Goal: Contribute content: Add original content to the website for others to see

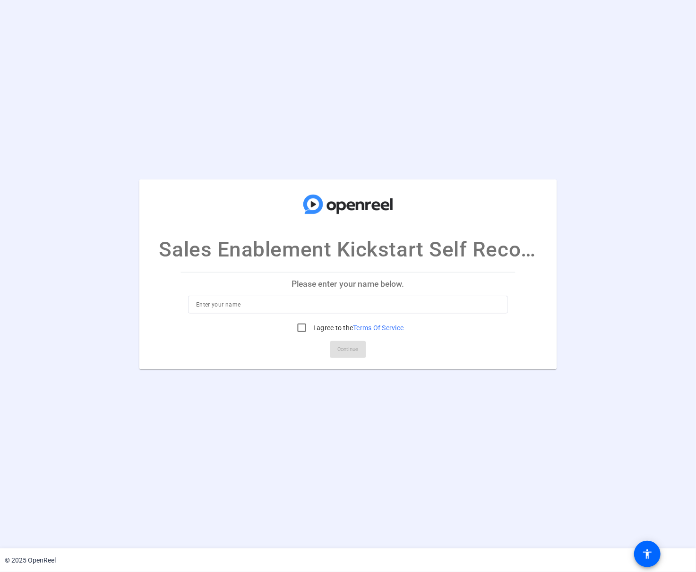
click at [214, 305] on input at bounding box center [348, 304] width 304 height 11
type input "[PERSON_NAME]"
click at [304, 328] on input "I agree to the Terms Of Service" at bounding box center [301, 327] width 19 height 19
checkbox input "true"
click at [343, 351] on span "Continue" at bounding box center [348, 349] width 21 height 14
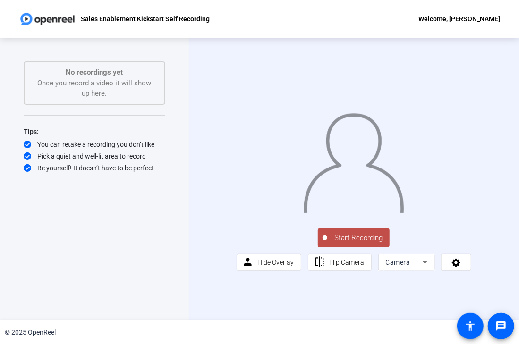
click at [369, 244] on span "Start Recording" at bounding box center [358, 238] width 62 height 11
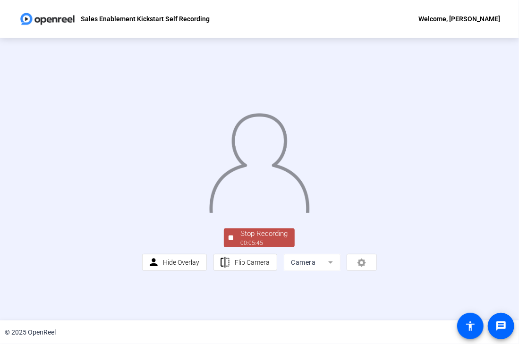
click at [249, 239] on div "Stop Recording" at bounding box center [263, 234] width 47 height 11
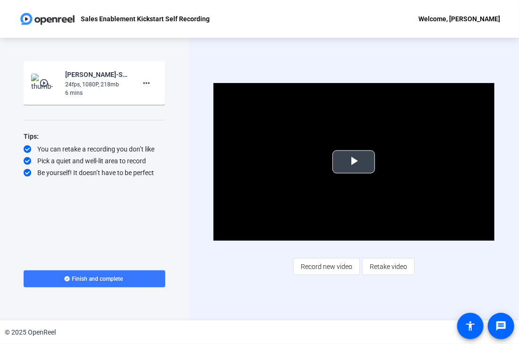
click at [354, 162] on span "Video Player" at bounding box center [354, 162] width 0 height 0
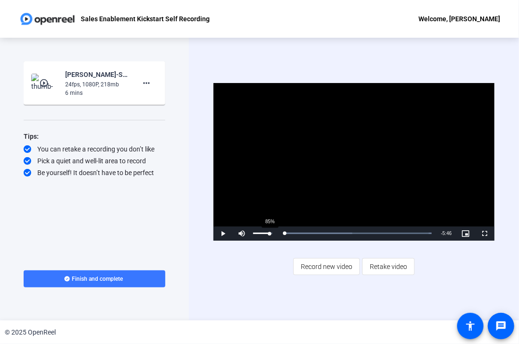
drag, startPoint x: 316, startPoint y: 232, endPoint x: 270, endPoint y: 232, distance: 45.8
click at [270, 232] on div "Play Mute 85% Current Time 0:00 / Duration 5:46 Loaded : 100.00% 0:00 0:00 Stre…" at bounding box center [354, 234] width 281 height 14
click at [222, 234] on span "Video Player" at bounding box center [223, 234] width 19 height 0
drag, startPoint x: 283, startPoint y: 233, endPoint x: 277, endPoint y: 235, distance: 6.9
click at [277, 235] on div "Play Mute 100% Current Time 0:00 / Duration 5:46 Loaded : 100.00% 0:00 0:00 Str…" at bounding box center [354, 234] width 281 height 14
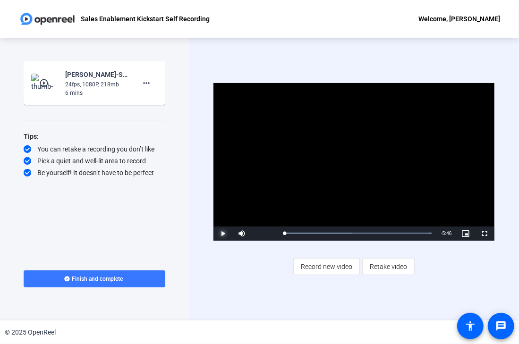
click at [222, 234] on span "Video Player" at bounding box center [223, 234] width 19 height 0
drag, startPoint x: 293, startPoint y: 234, endPoint x: 281, endPoint y: 235, distance: 12.3
click at [284, 235] on div "0:00" at bounding box center [284, 233] width 0 height 2
click at [151, 83] on mat-icon "more_horiz" at bounding box center [146, 82] width 11 height 11
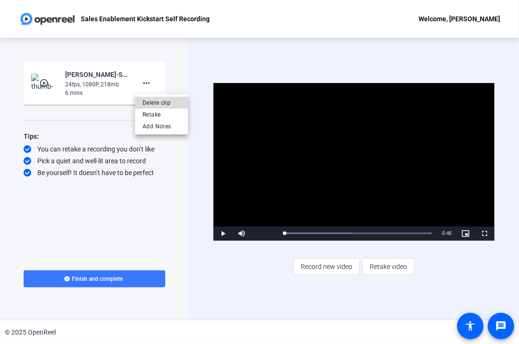
click at [162, 102] on span "Delete clip" at bounding box center [162, 102] width 38 height 11
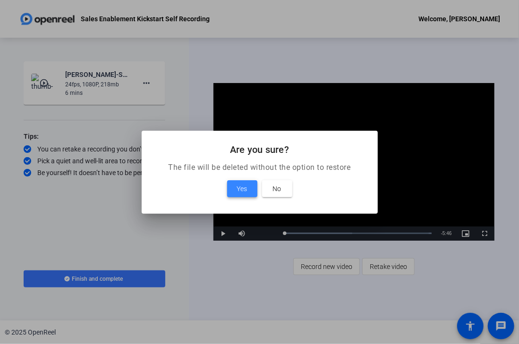
click at [238, 188] on span "Yes" at bounding box center [242, 188] width 10 height 11
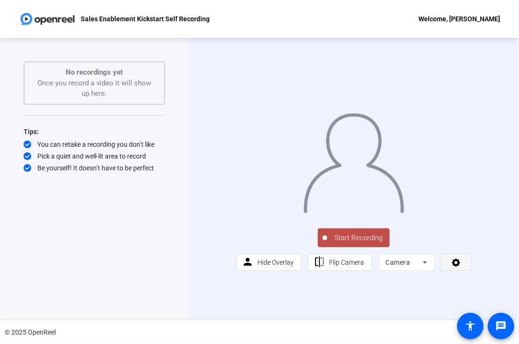
click at [463, 274] on span at bounding box center [456, 262] width 29 height 23
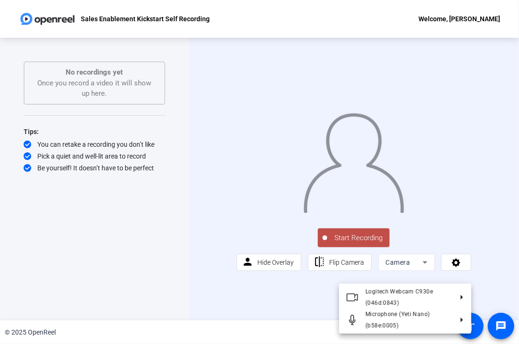
click at [162, 290] on div at bounding box center [259, 172] width 519 height 344
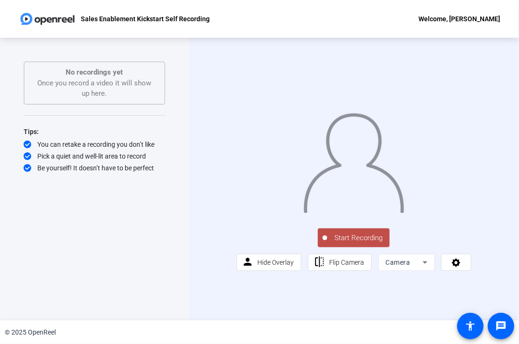
click at [425, 264] on icon at bounding box center [425, 263] width 5 height 2
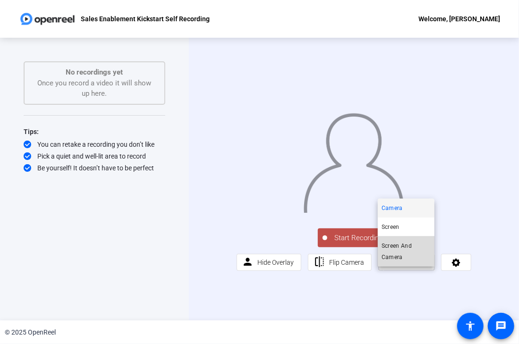
click at [406, 245] on span "Screen And Camera" at bounding box center [406, 251] width 49 height 23
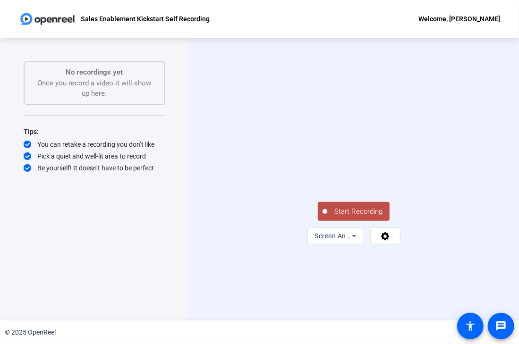
click at [359, 217] on span "Start Recording" at bounding box center [358, 211] width 62 height 11
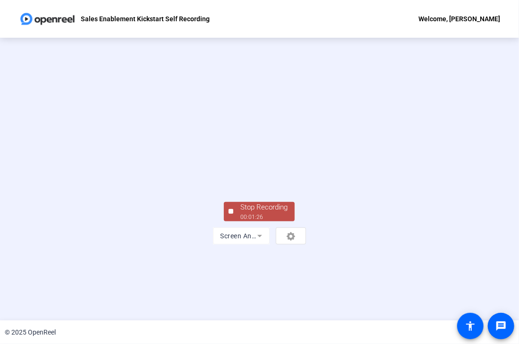
click at [245, 222] on div "00:01:26" at bounding box center [263, 217] width 47 height 9
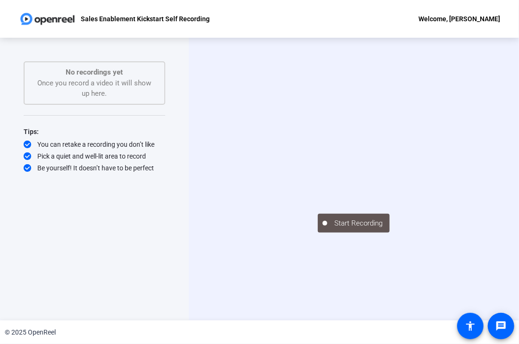
click at [325, 182] on video at bounding box center [354, 166] width 142 height 80
click at [241, 275] on div "Start Recording" at bounding box center [354, 179] width 330 height 283
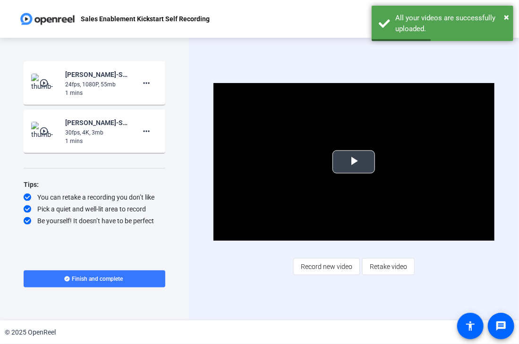
click at [354, 162] on span "Video Player" at bounding box center [354, 162] width 0 height 0
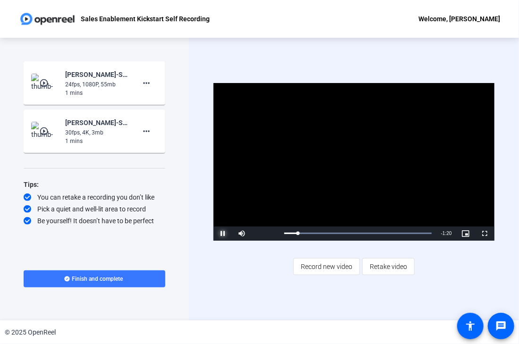
click at [221, 234] on span "Video Player" at bounding box center [223, 234] width 19 height 0
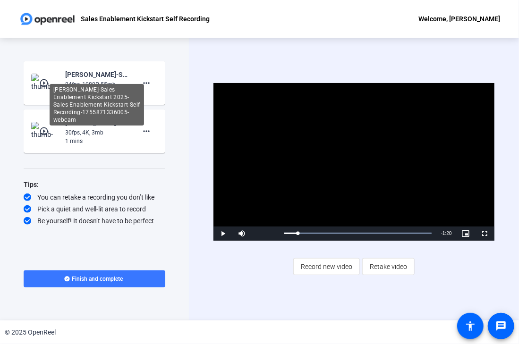
click at [103, 76] on div "[PERSON_NAME]-Sales Enablement Kickstart 2025-Sales Enablement Kickstart Self R…" at bounding box center [96, 74] width 63 height 11
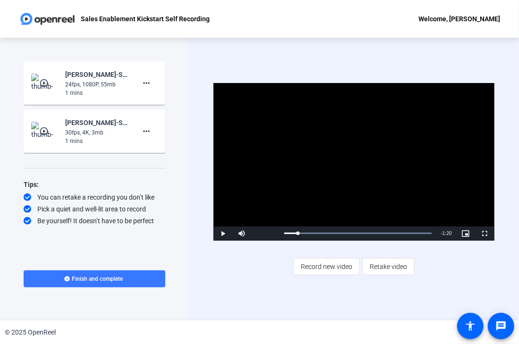
click at [42, 80] on mat-icon "play_circle_outline" at bounding box center [44, 82] width 11 height 9
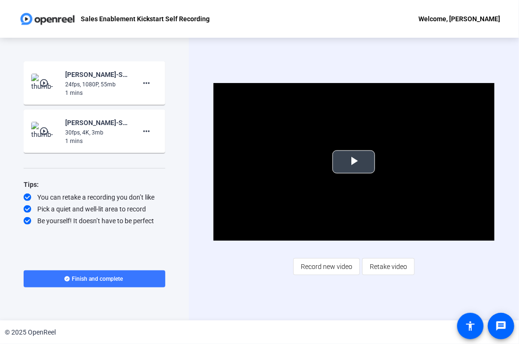
click at [354, 162] on span "Video Player" at bounding box center [354, 162] width 0 height 0
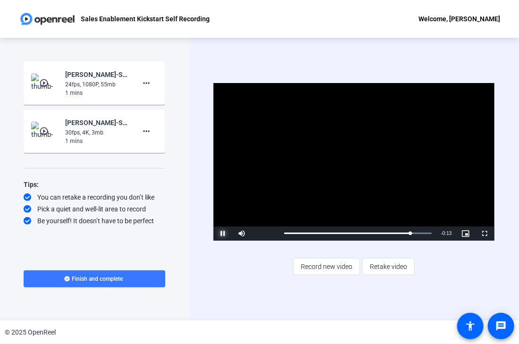
click at [222, 234] on span "Video Player" at bounding box center [223, 234] width 19 height 0
click at [144, 81] on mat-icon "more_horiz" at bounding box center [146, 82] width 11 height 11
click at [163, 99] on span "Delete clip" at bounding box center [162, 102] width 38 height 11
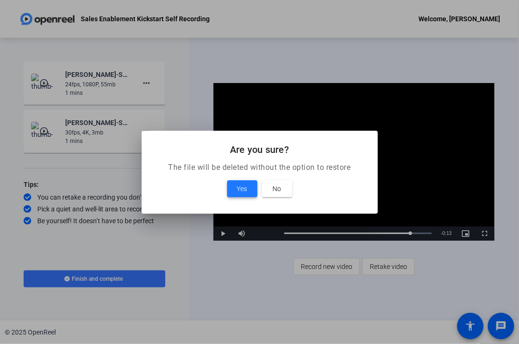
click at [244, 187] on span "Yes" at bounding box center [242, 188] width 10 height 11
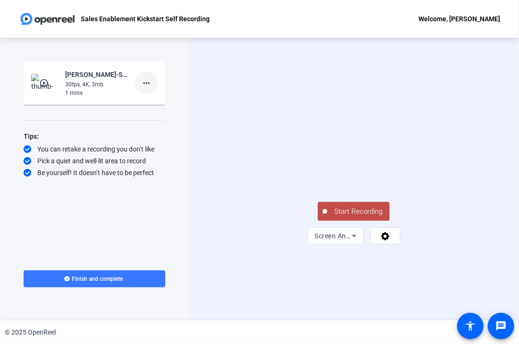
click at [150, 83] on mat-icon "more_horiz" at bounding box center [146, 82] width 11 height 11
click at [162, 105] on span "Delete clip" at bounding box center [162, 102] width 38 height 11
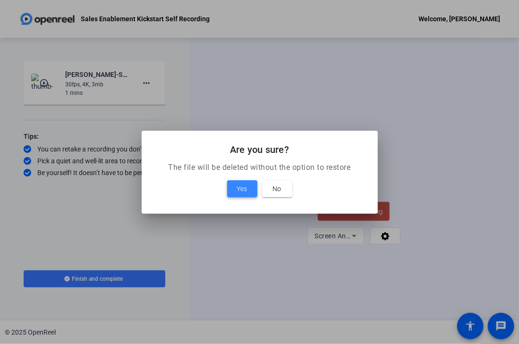
click at [240, 185] on span "Yes" at bounding box center [242, 188] width 10 height 11
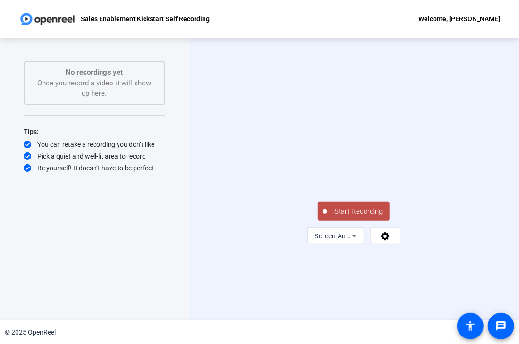
click at [371, 217] on span "Start Recording" at bounding box center [358, 211] width 62 height 11
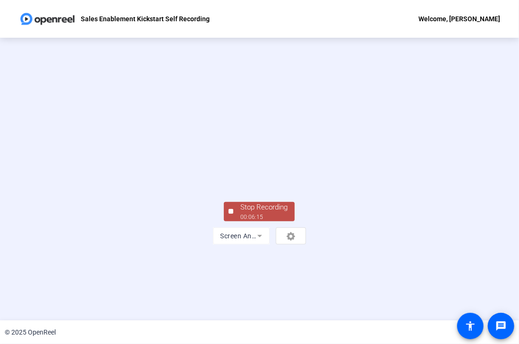
click at [251, 213] on div "Stop Recording" at bounding box center [263, 207] width 47 height 11
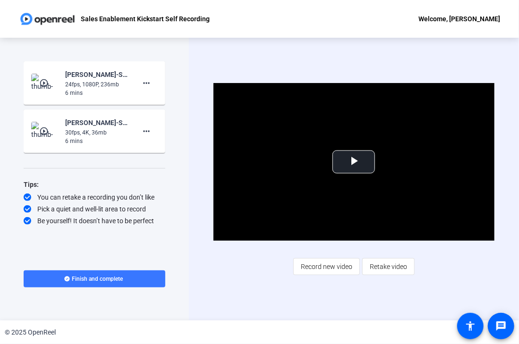
click at [44, 84] on mat-icon "play_circle_outline" at bounding box center [44, 82] width 11 height 9
click at [354, 162] on span "Video Player" at bounding box center [354, 162] width 0 height 0
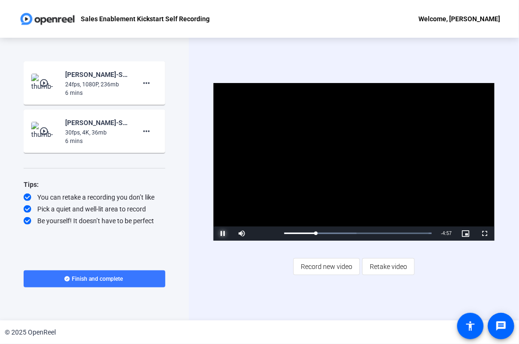
click at [223, 234] on span "Video Player" at bounding box center [223, 234] width 19 height 0
click at [145, 83] on mat-icon "more_horiz" at bounding box center [146, 82] width 11 height 11
click at [162, 102] on span "Delete clip" at bounding box center [162, 102] width 38 height 11
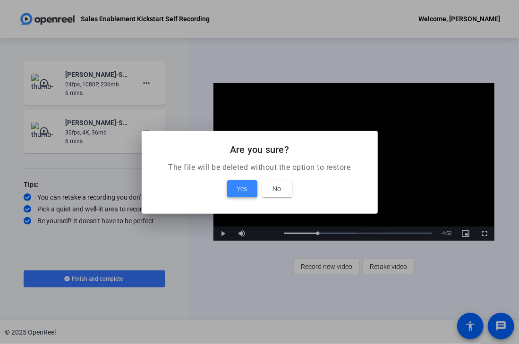
click at [238, 188] on span "Yes" at bounding box center [242, 188] width 10 height 11
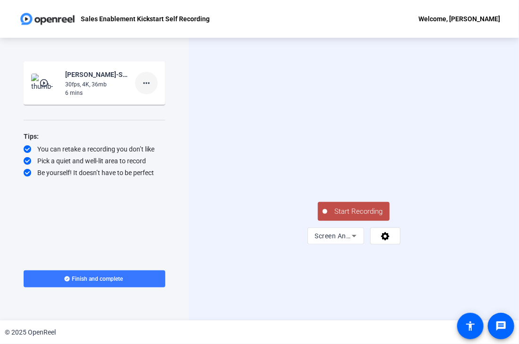
click at [145, 84] on mat-icon "more_horiz" at bounding box center [146, 82] width 11 height 11
click at [160, 101] on span "Delete clip" at bounding box center [162, 102] width 38 height 11
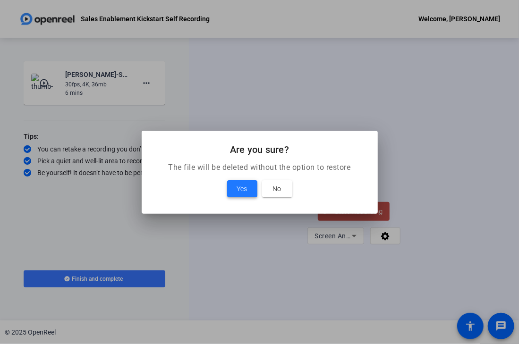
click at [240, 188] on span "Yes" at bounding box center [242, 188] width 10 height 11
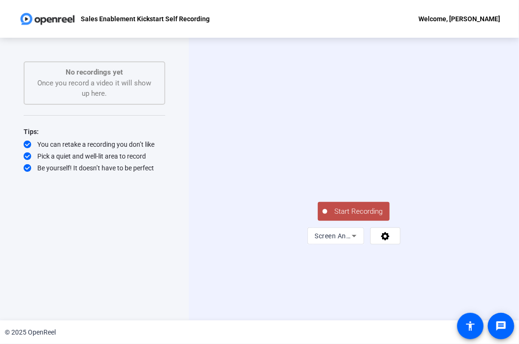
click at [362, 217] on span "Start Recording" at bounding box center [358, 211] width 62 height 11
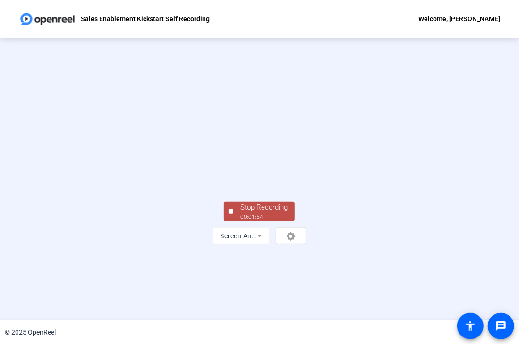
click at [271, 213] on div "Stop Recording" at bounding box center [263, 207] width 47 height 11
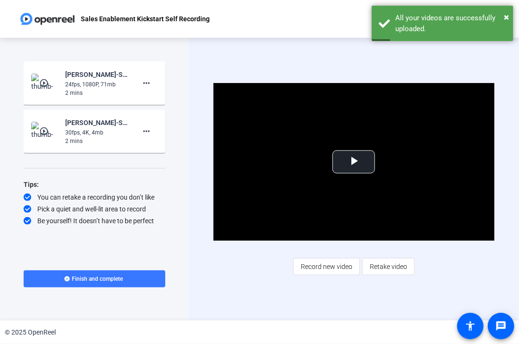
click at [100, 82] on div "24fps, 1080P, 71mb" at bounding box center [96, 84] width 63 height 9
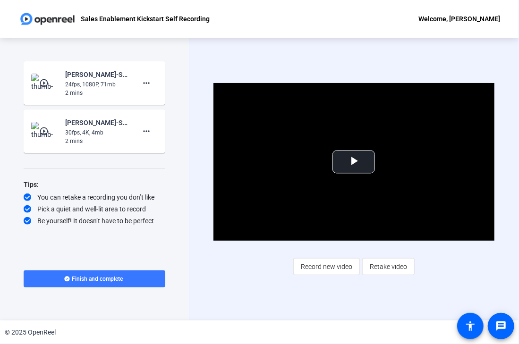
click at [46, 82] on mat-icon "play_circle_outline" at bounding box center [44, 82] width 11 height 9
click at [354, 162] on span "Video Player" at bounding box center [354, 162] width 0 height 0
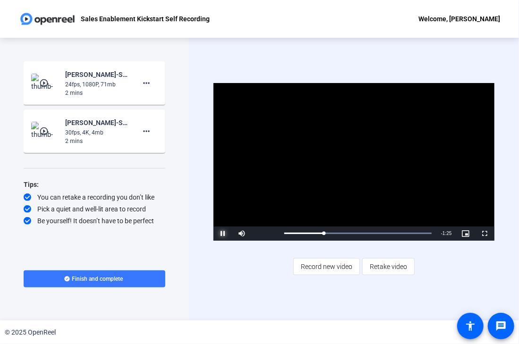
click at [222, 234] on span "Video Player" at bounding box center [223, 234] width 19 height 0
click at [149, 88] on mat-icon "more_horiz" at bounding box center [146, 82] width 11 height 11
click at [164, 102] on span "Delete clip" at bounding box center [162, 102] width 38 height 11
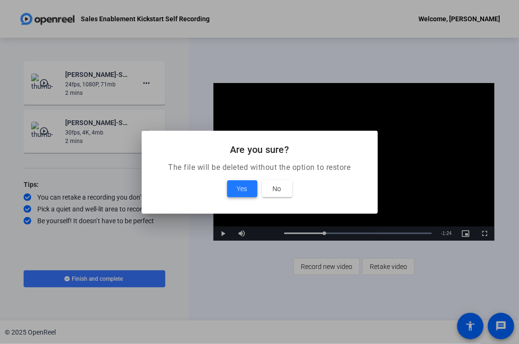
click at [246, 189] on span "Yes" at bounding box center [242, 188] width 10 height 11
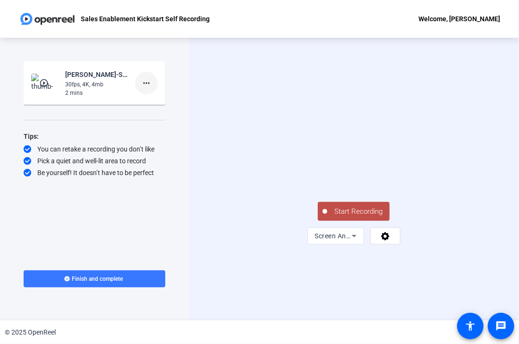
click at [148, 84] on mat-icon "more_horiz" at bounding box center [146, 82] width 11 height 11
click at [157, 99] on span "Delete clip" at bounding box center [162, 102] width 38 height 11
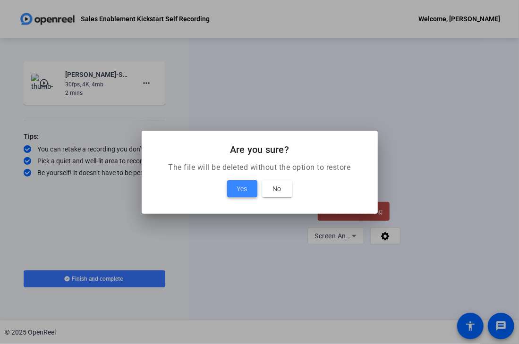
click at [236, 188] on span at bounding box center [242, 189] width 30 height 23
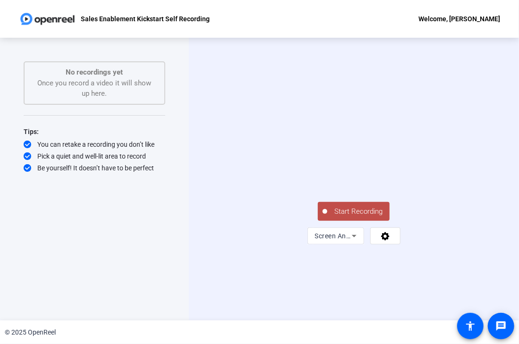
click at [374, 217] on span "Start Recording" at bounding box center [358, 211] width 62 height 11
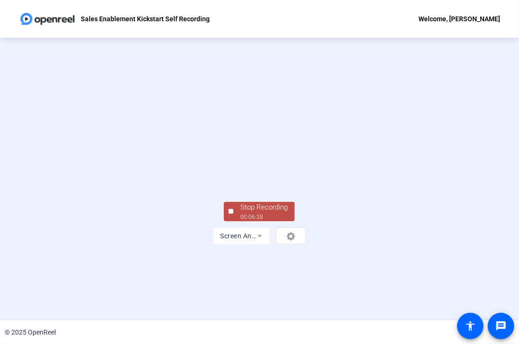
click at [256, 213] on div "Stop Recording" at bounding box center [263, 207] width 47 height 11
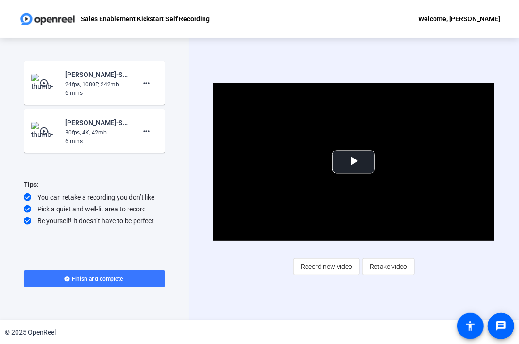
click at [43, 82] on mat-icon "play_circle_outline" at bounding box center [44, 82] width 11 height 9
click at [354, 162] on span "Video Player" at bounding box center [354, 162] width 0 height 0
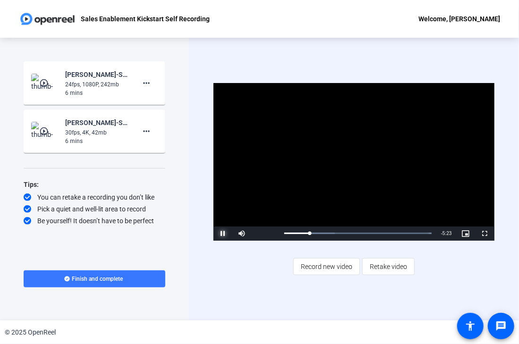
click at [222, 234] on span "Video Player" at bounding box center [223, 234] width 19 height 0
drag, startPoint x: 309, startPoint y: 234, endPoint x: 420, endPoint y: 234, distance: 111.5
click at [420, 234] on div "Loaded : 100.00% 5:59 5:59" at bounding box center [357, 233] width 147 height 2
click at [219, 234] on span "Video Player" at bounding box center [223, 234] width 19 height 0
click at [102, 277] on span "Finish and complete" at bounding box center [97, 279] width 51 height 8
